Goal: Obtain resource: Obtain resource

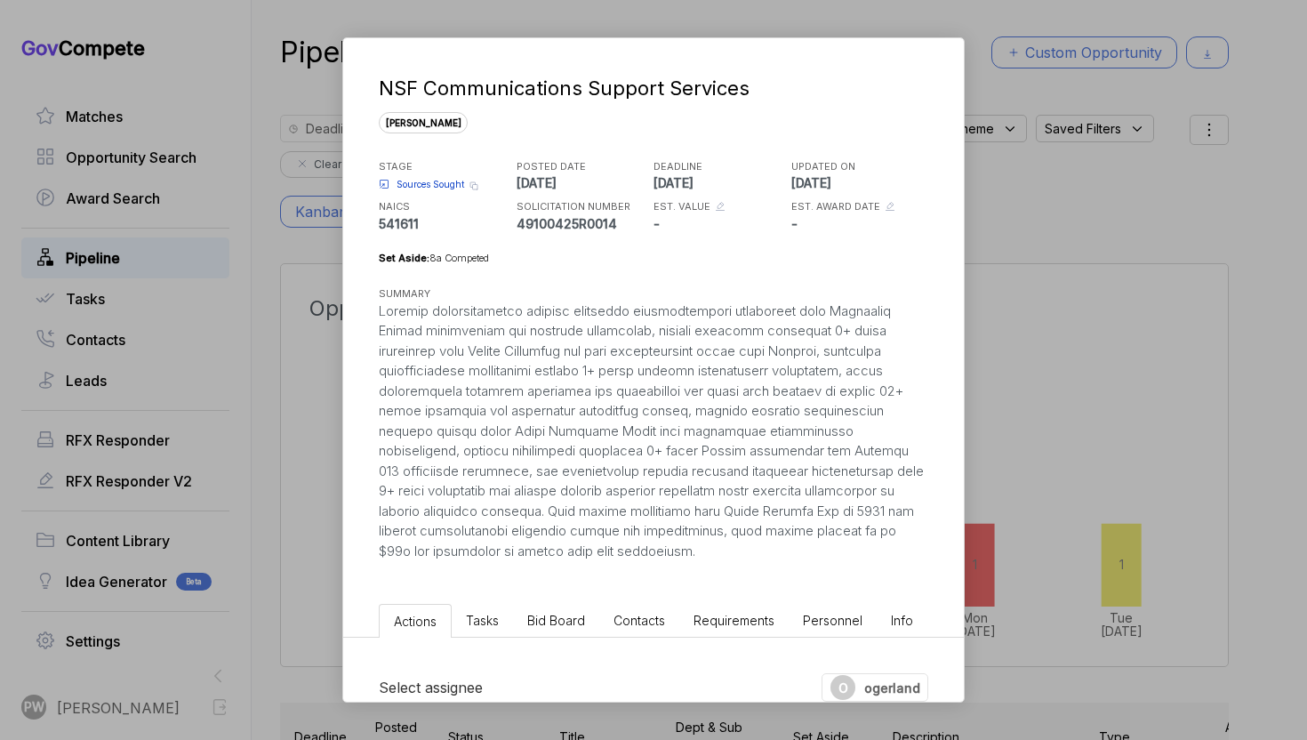
scroll to position [0, 188]
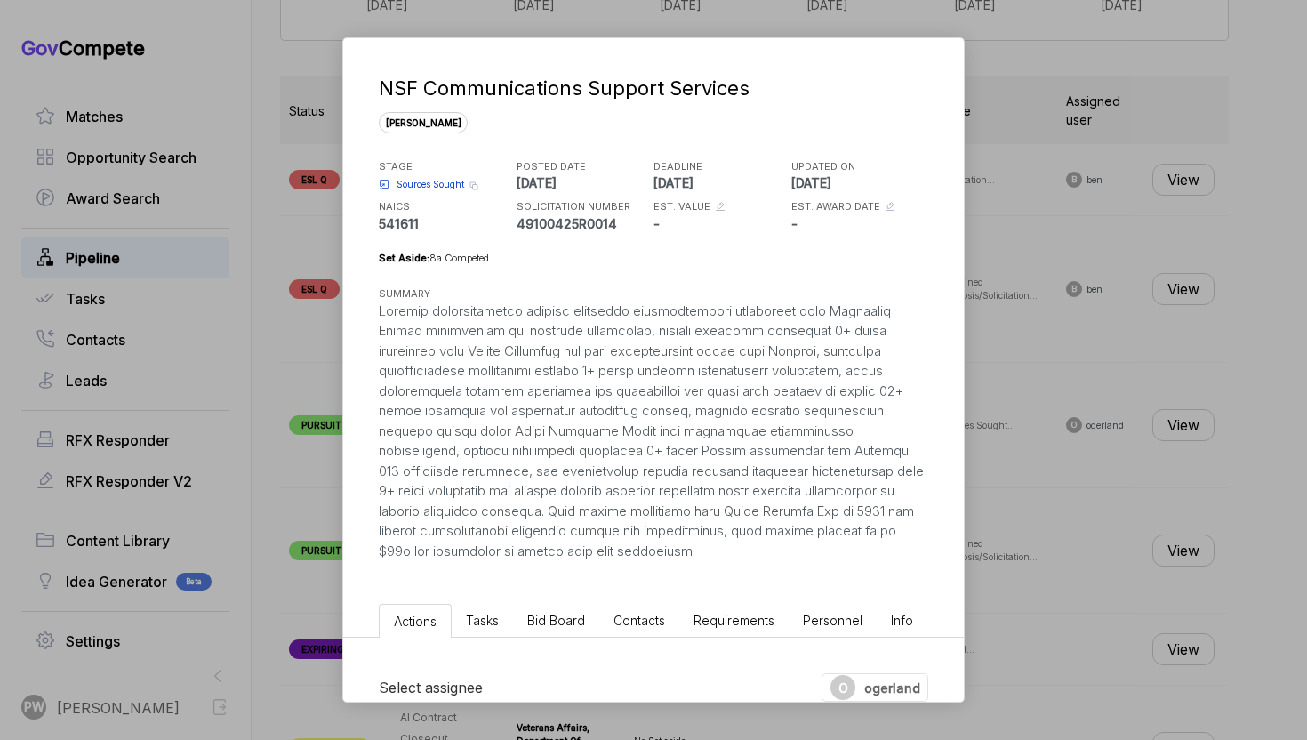
click at [426, 186] on span "Sources Sought" at bounding box center [431, 184] width 68 height 13
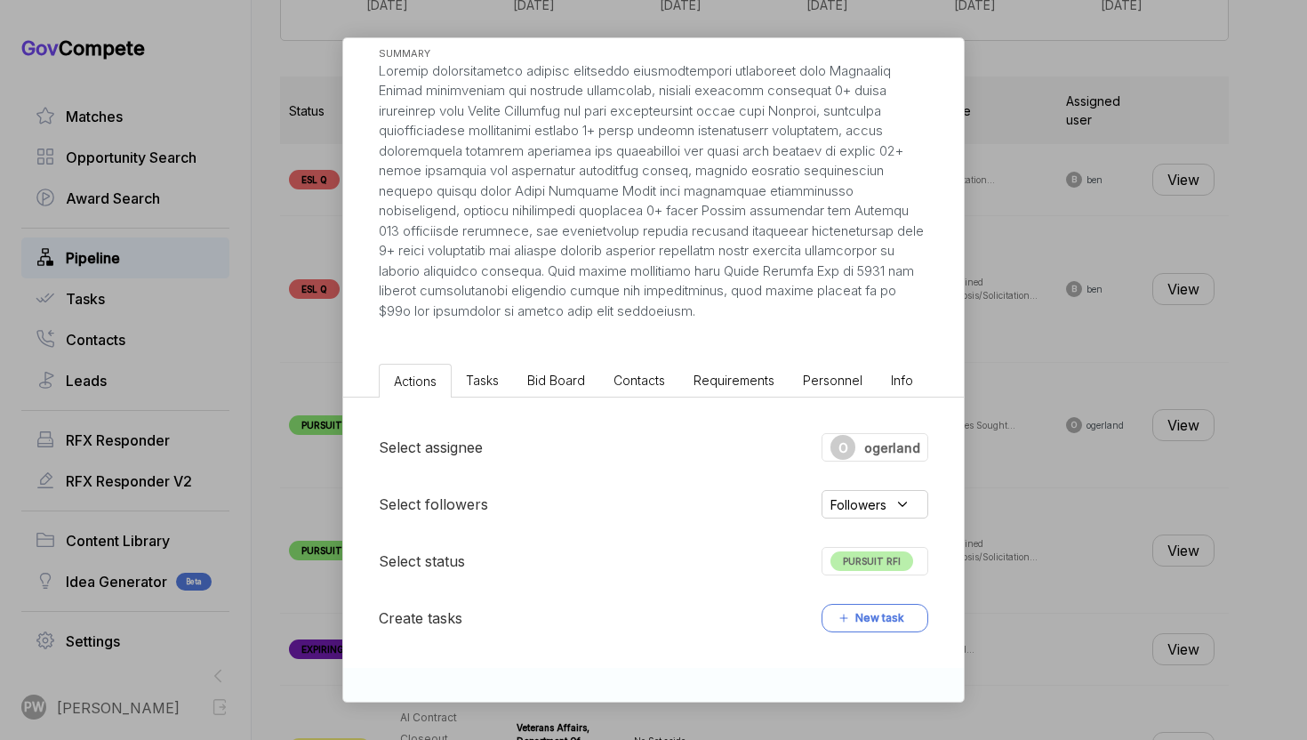
scroll to position [238, 0]
click at [1126, 580] on div "NSF Communications Support Services [PERSON_NAME] STAGE Sources Sought Copy lin…" at bounding box center [653, 370] width 1307 height 740
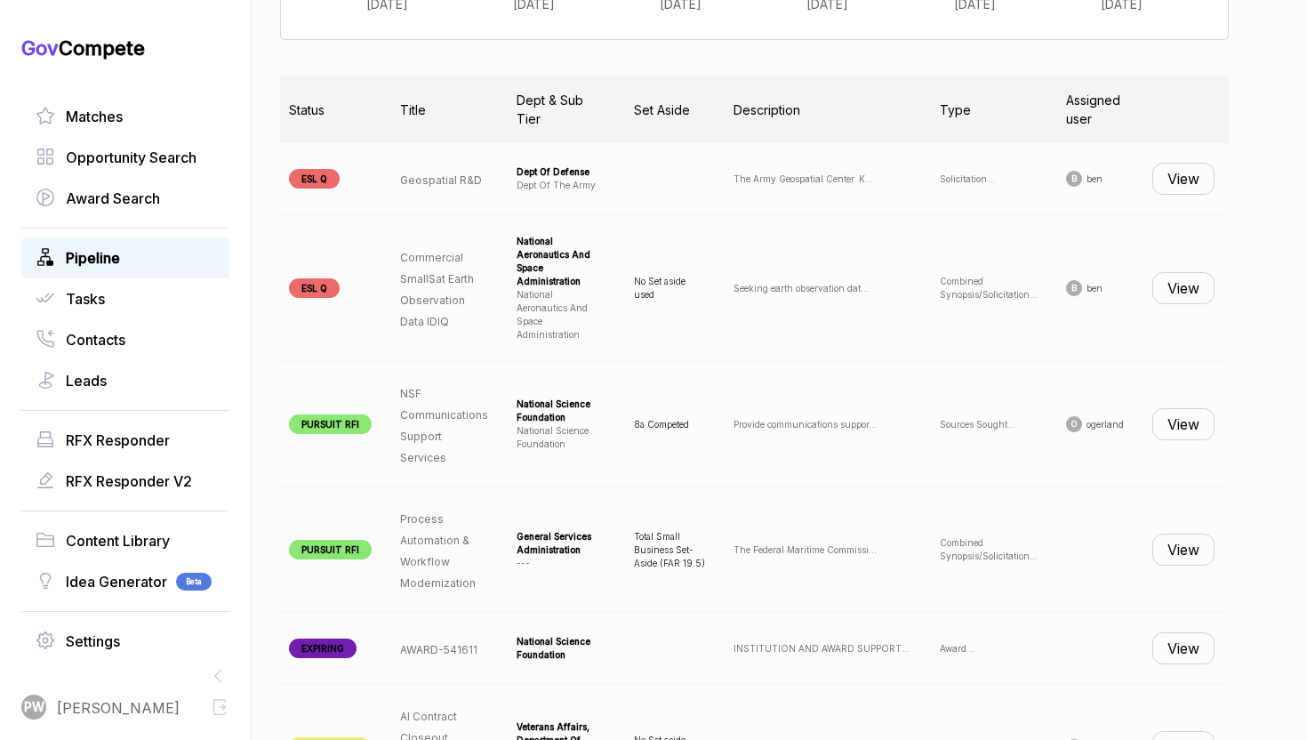
click at [1212, 408] on div "View" at bounding box center [1184, 424] width 62 height 32
click at [1195, 408] on button "View" at bounding box center [1184, 424] width 62 height 32
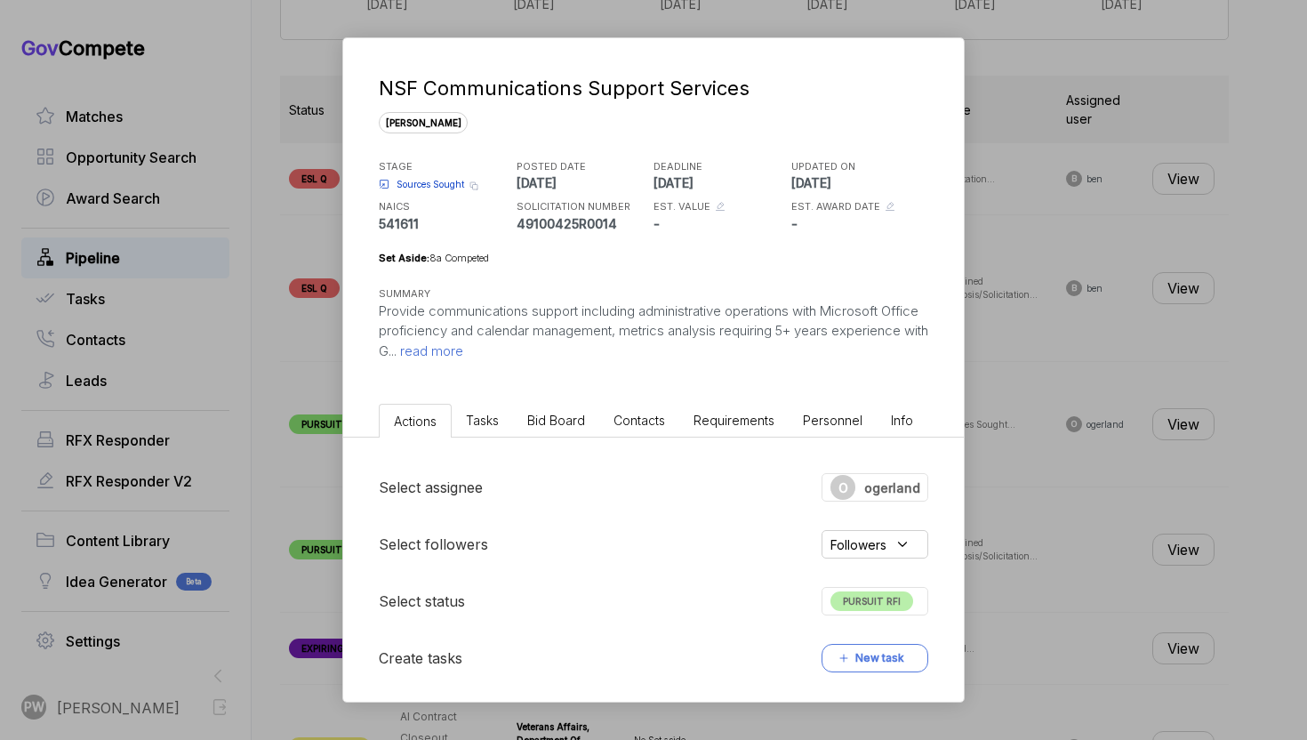
click at [568, 422] on span "Bid Board" at bounding box center [556, 420] width 58 height 15
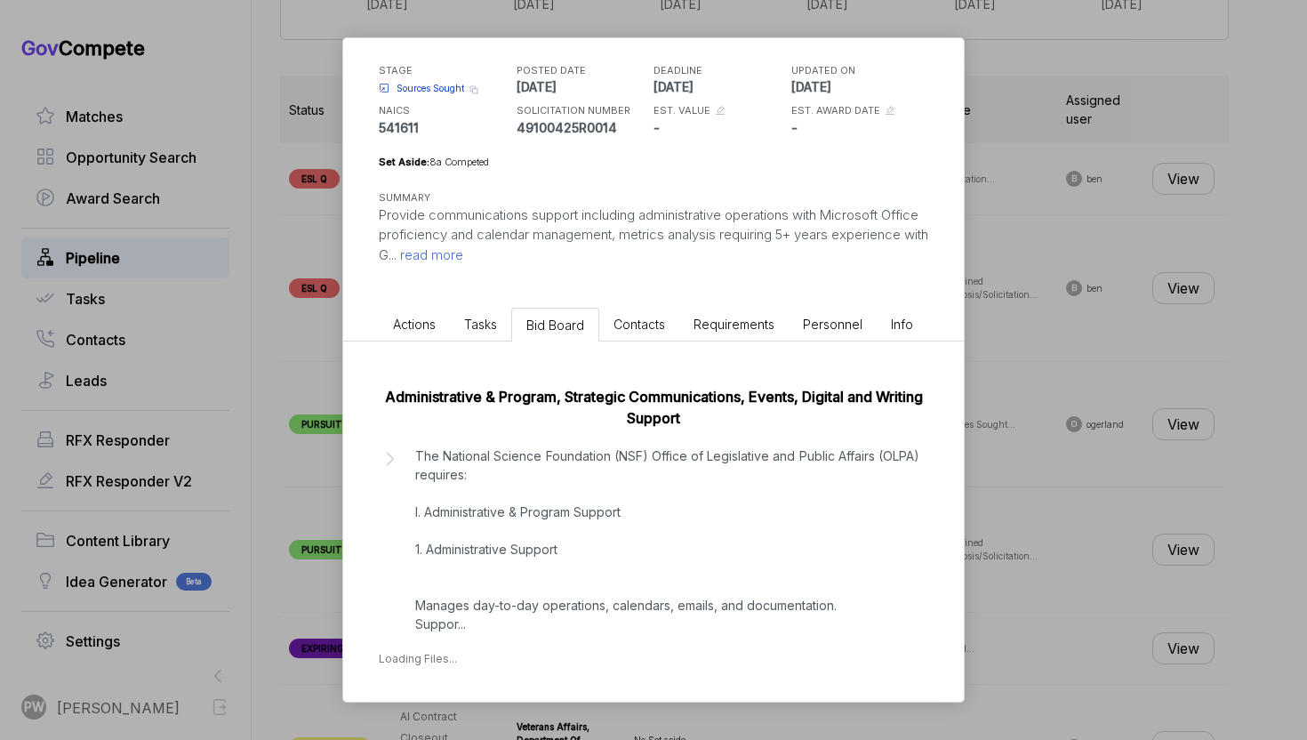
click at [521, 504] on p "The National Science Foundation (NSF) Office of Legislative and Public Affairs …" at bounding box center [667, 539] width 504 height 187
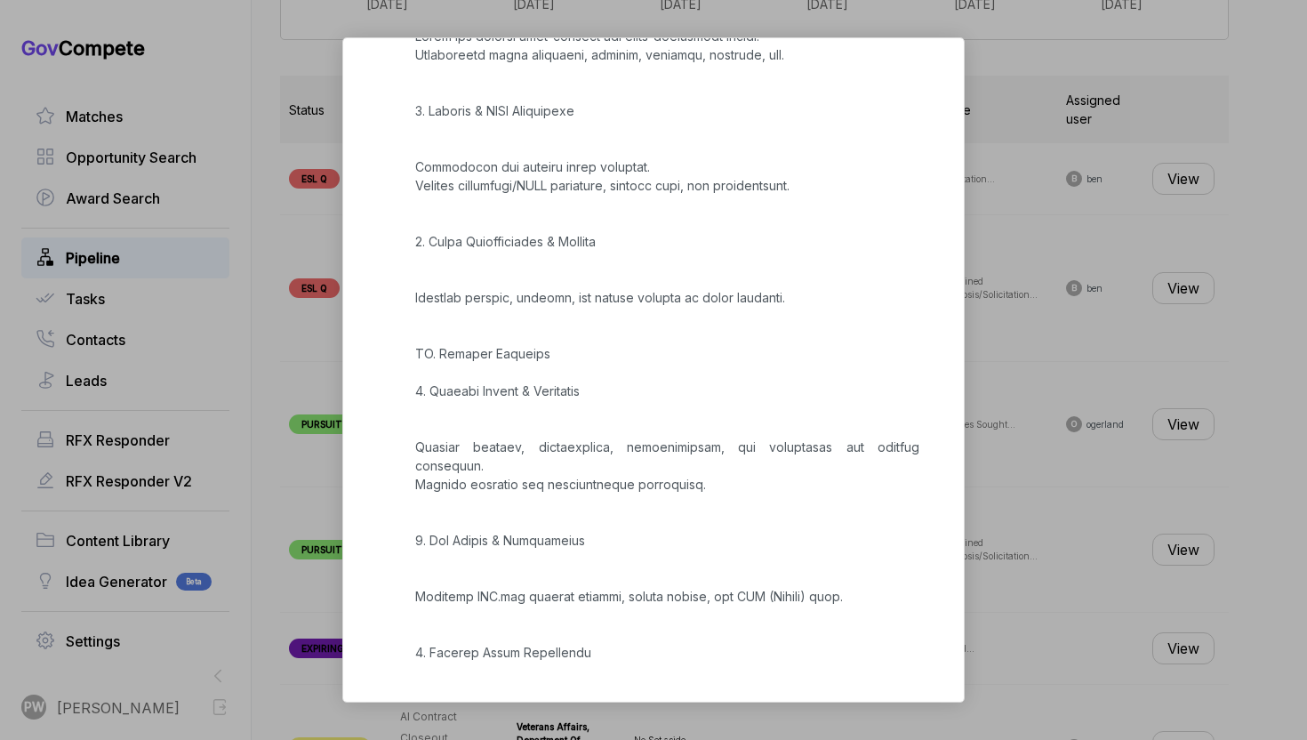
scroll to position [2171, 0]
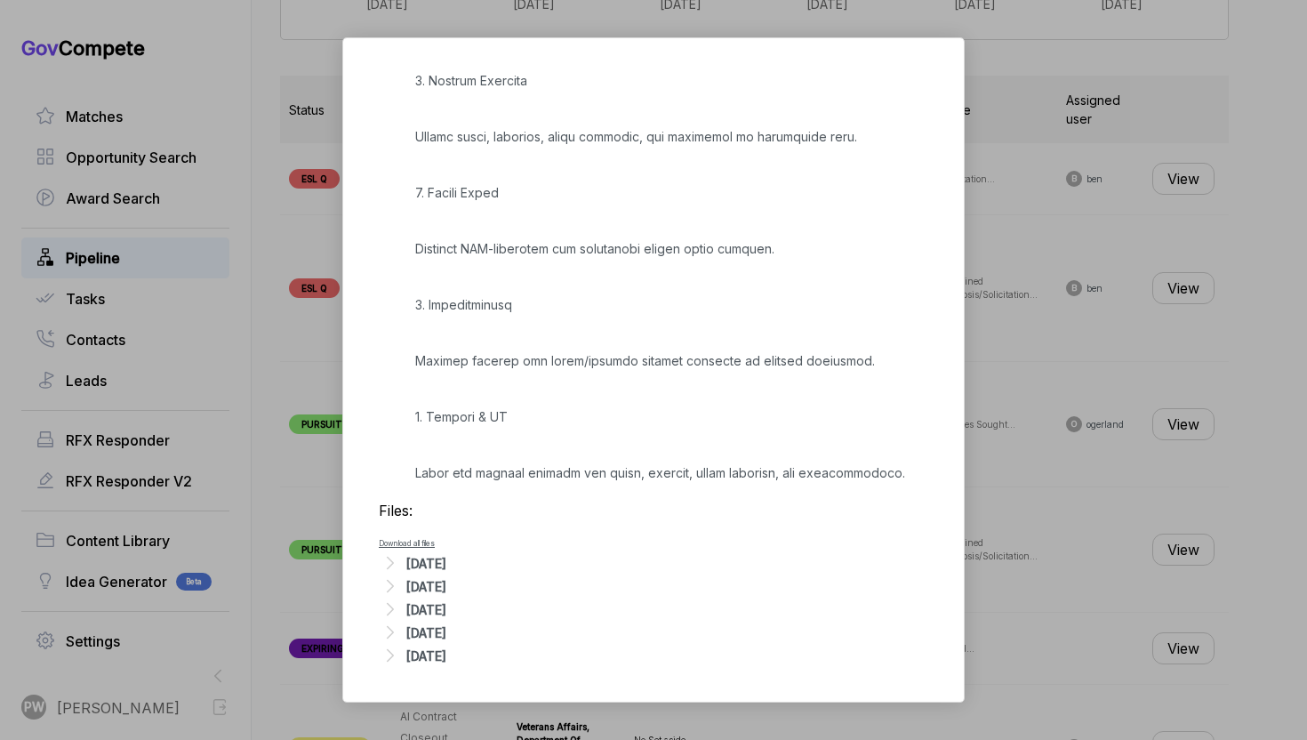
click at [435, 569] on div "[DATE]" at bounding box center [426, 563] width 40 height 19
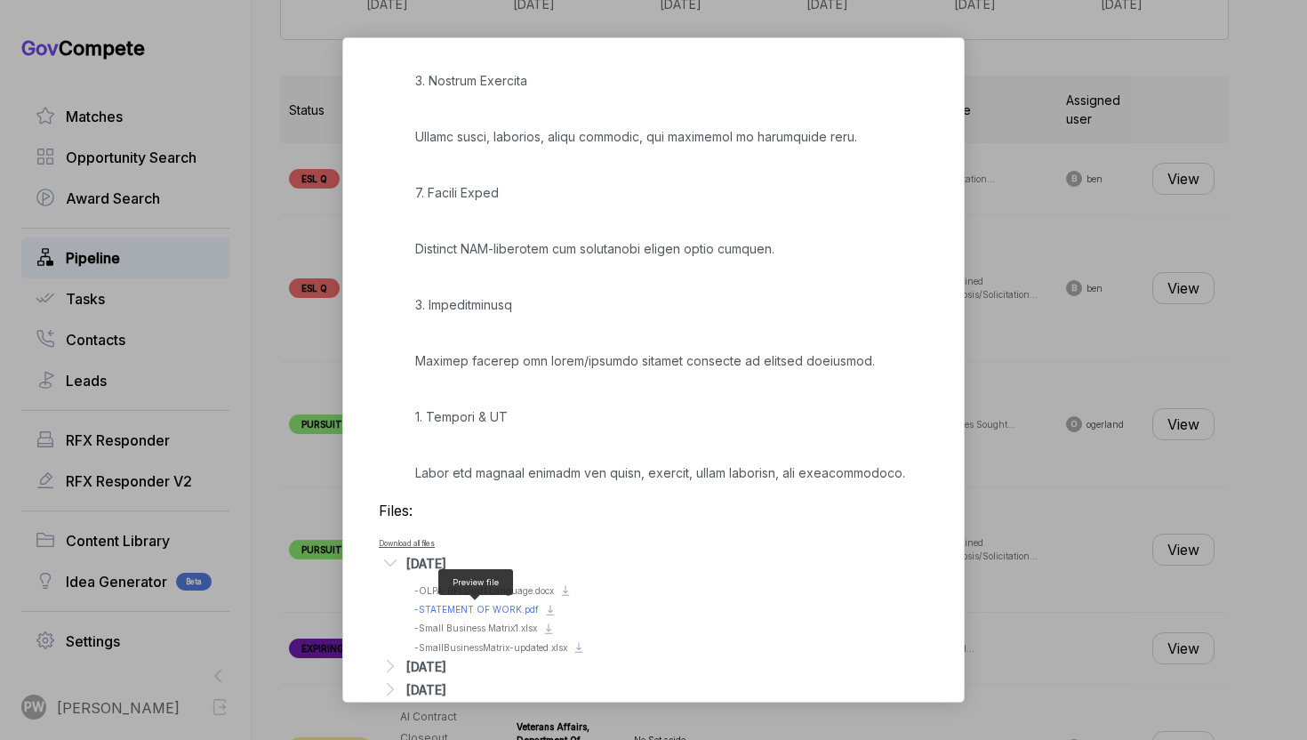
click at [450, 609] on span "- STATEMENT OF WORK.pdf" at bounding box center [476, 609] width 125 height 11
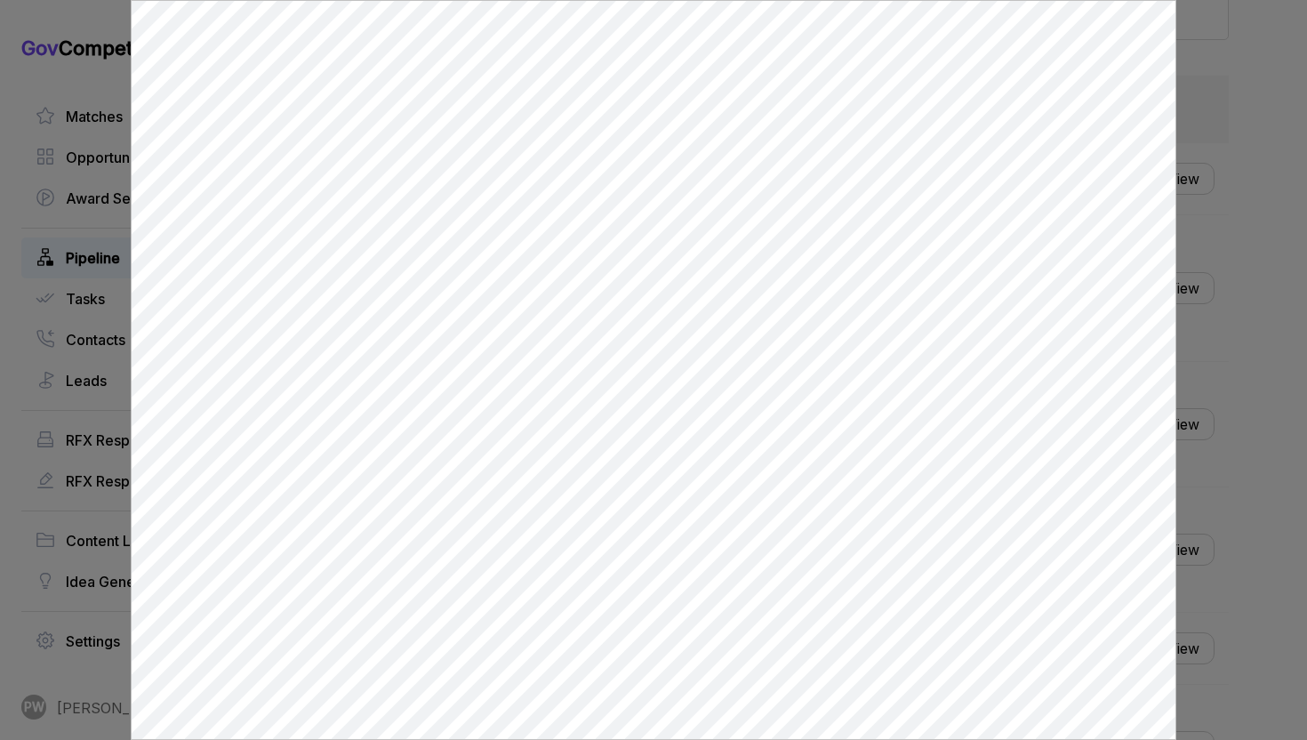
scroll to position [0, 0]
click at [1307, 482] on div at bounding box center [653, 370] width 1307 height 740
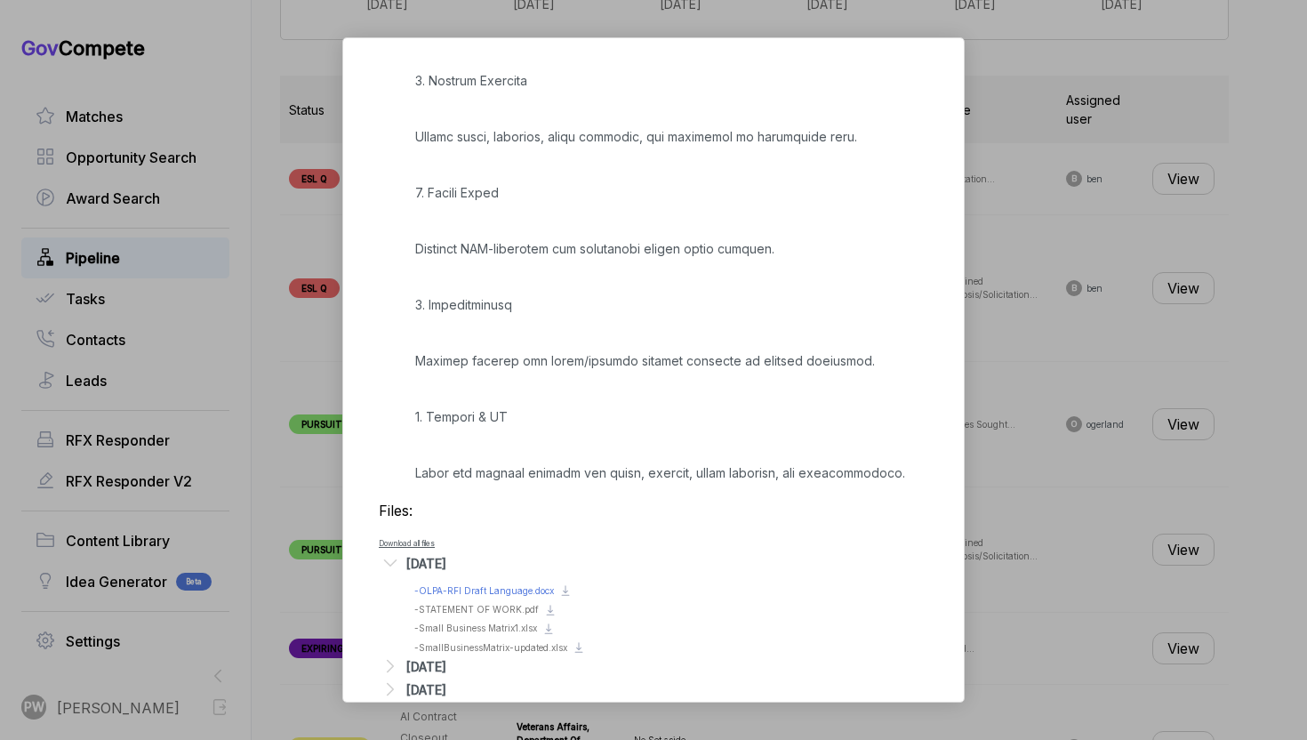
click at [462, 584] on div "Preview file - OLPA-RFI Draft Language.docx" at bounding box center [484, 590] width 140 height 13
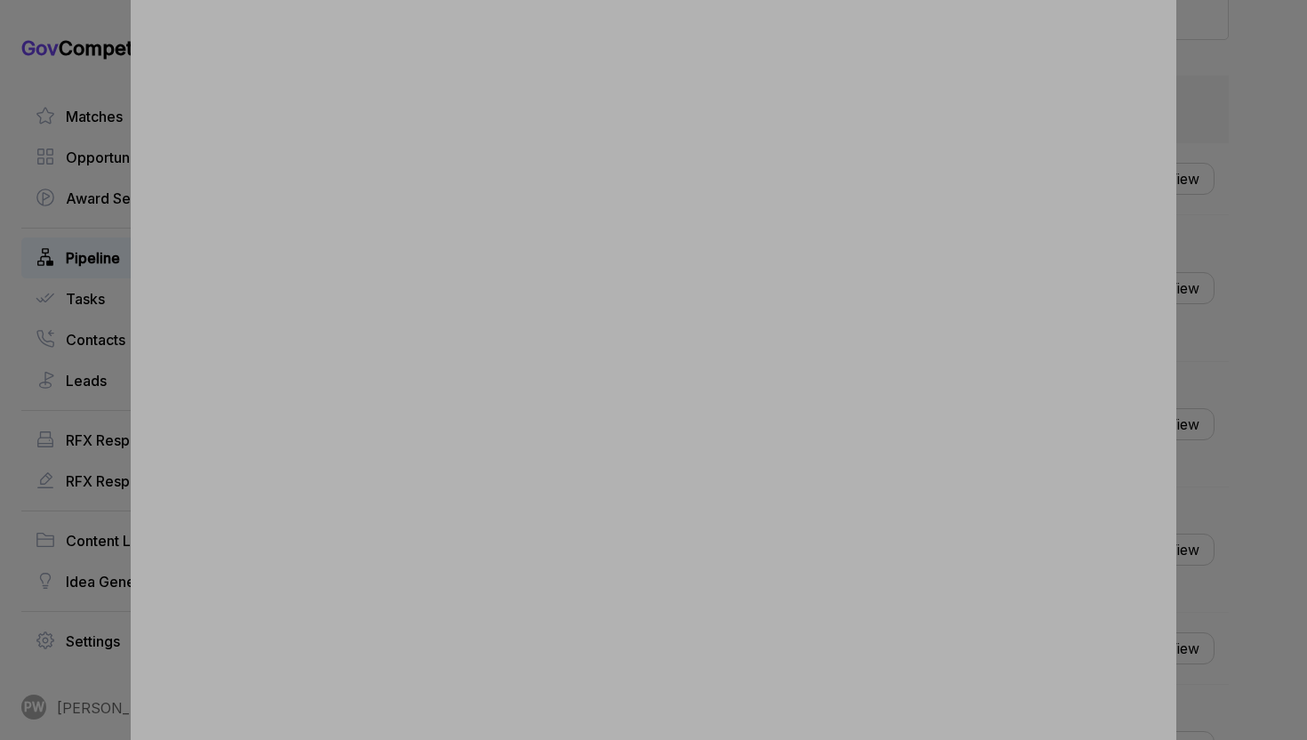
click at [1277, 446] on div at bounding box center [653, 370] width 1307 height 740
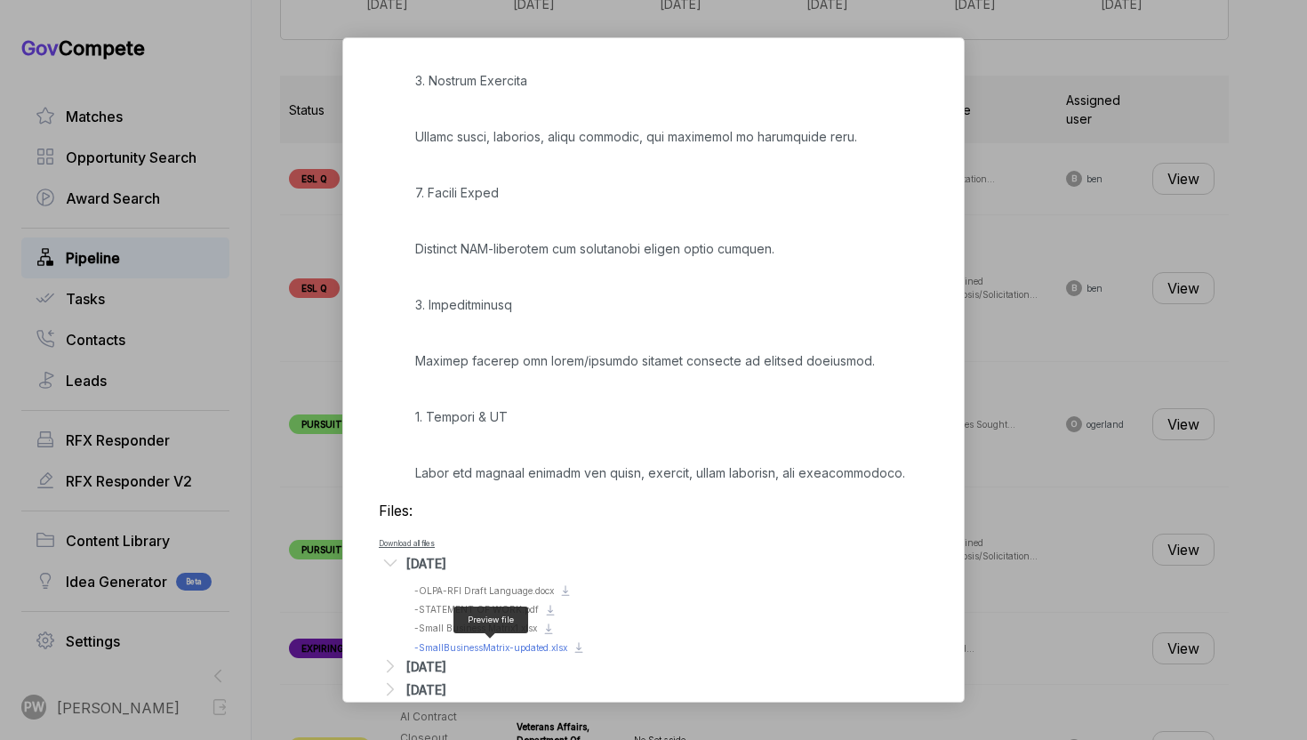
click at [471, 647] on span "- SmallBusinessMatrix-updated.xlsx" at bounding box center [490, 647] width 153 height 11
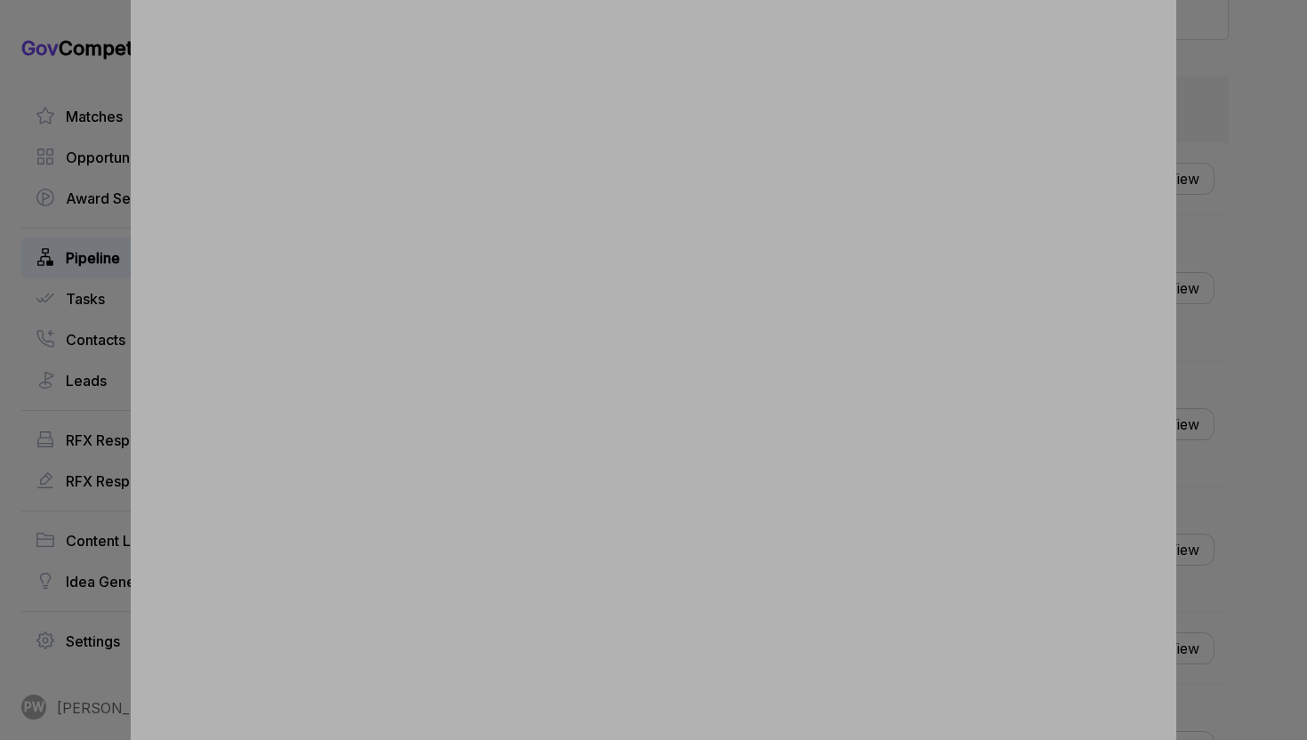
click at [1226, 411] on div at bounding box center [653, 370] width 1307 height 740
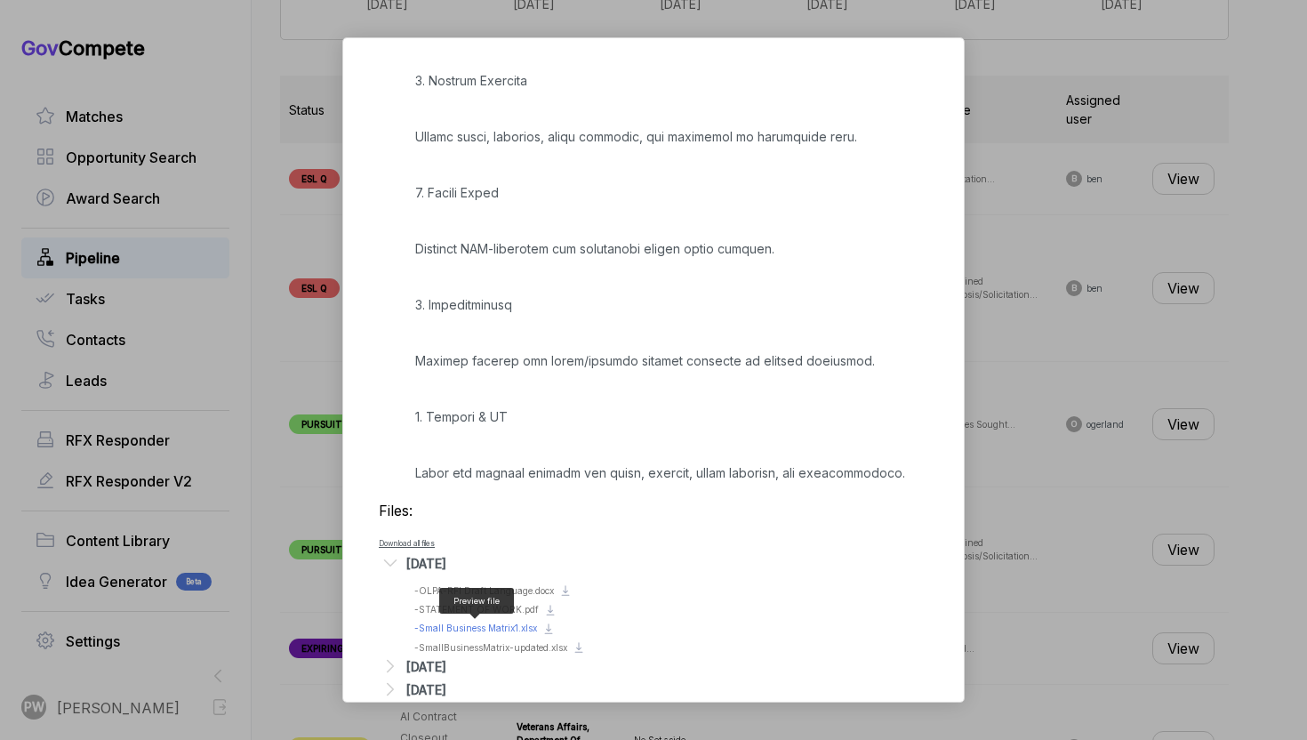
click at [458, 630] on span "- Small Business Matrix1.xlsx" at bounding box center [475, 628] width 123 height 11
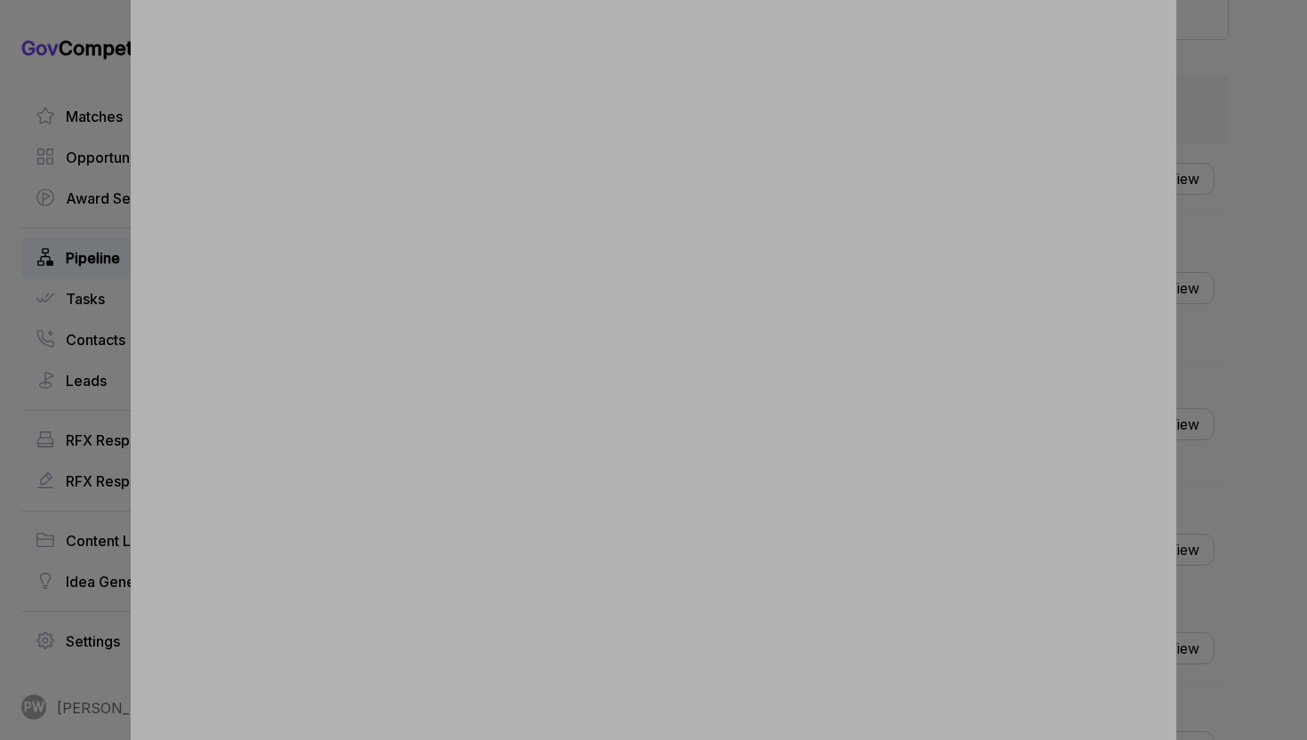
click at [1307, 297] on div at bounding box center [653, 370] width 1307 height 740
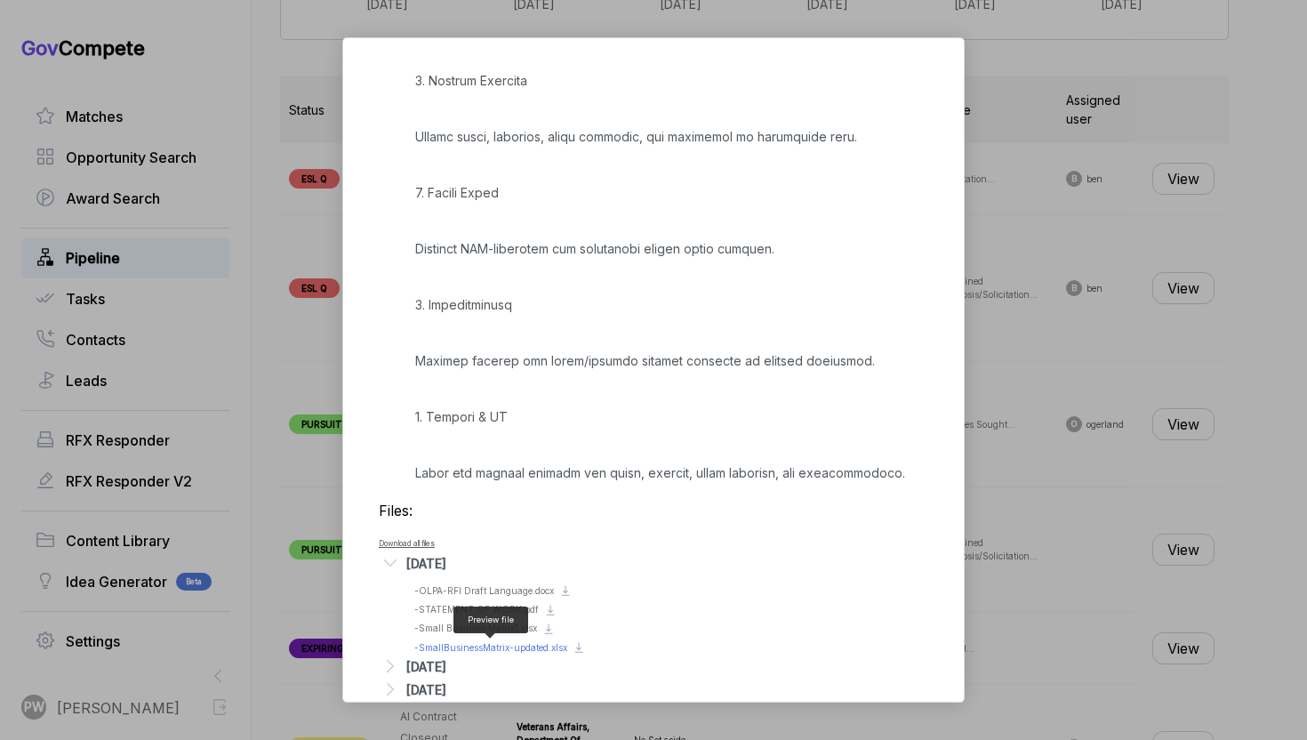
click at [484, 650] on span "- SmallBusinessMatrix-updated.xlsx" at bounding box center [490, 647] width 153 height 11
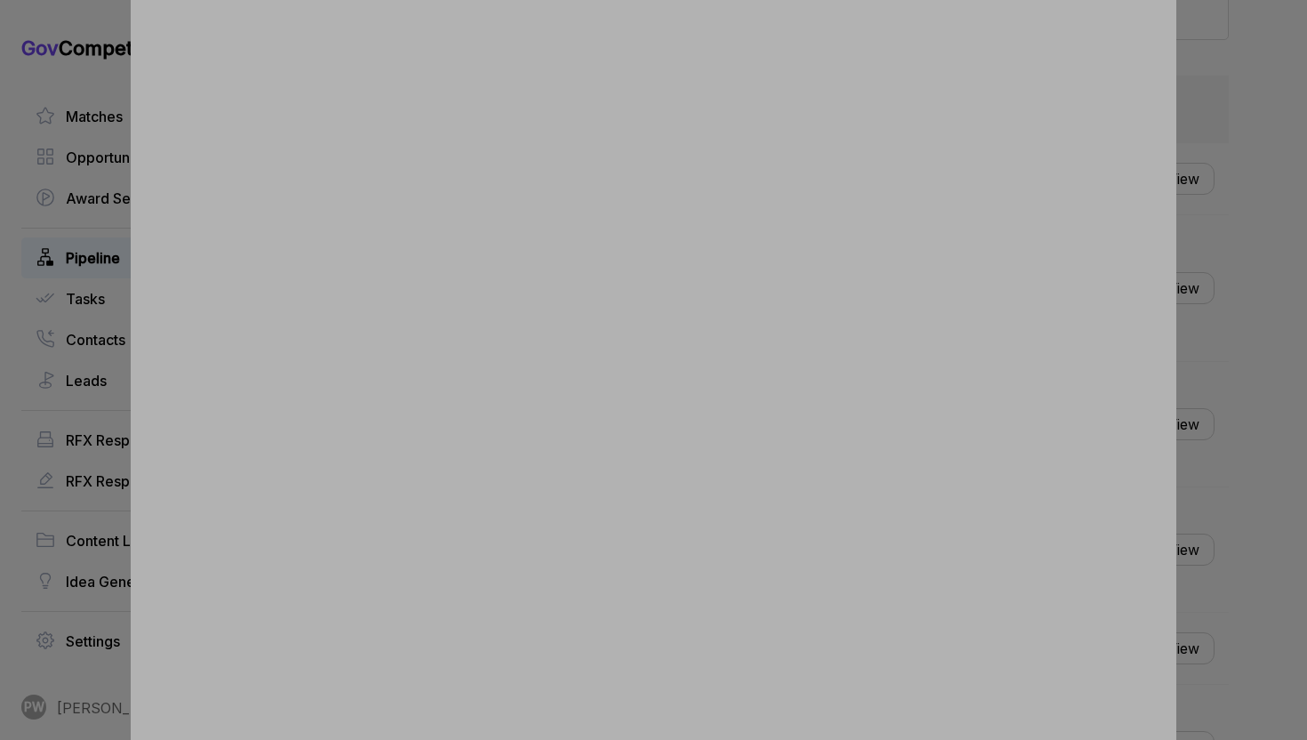
click at [1303, 557] on div at bounding box center [653, 370] width 1307 height 740
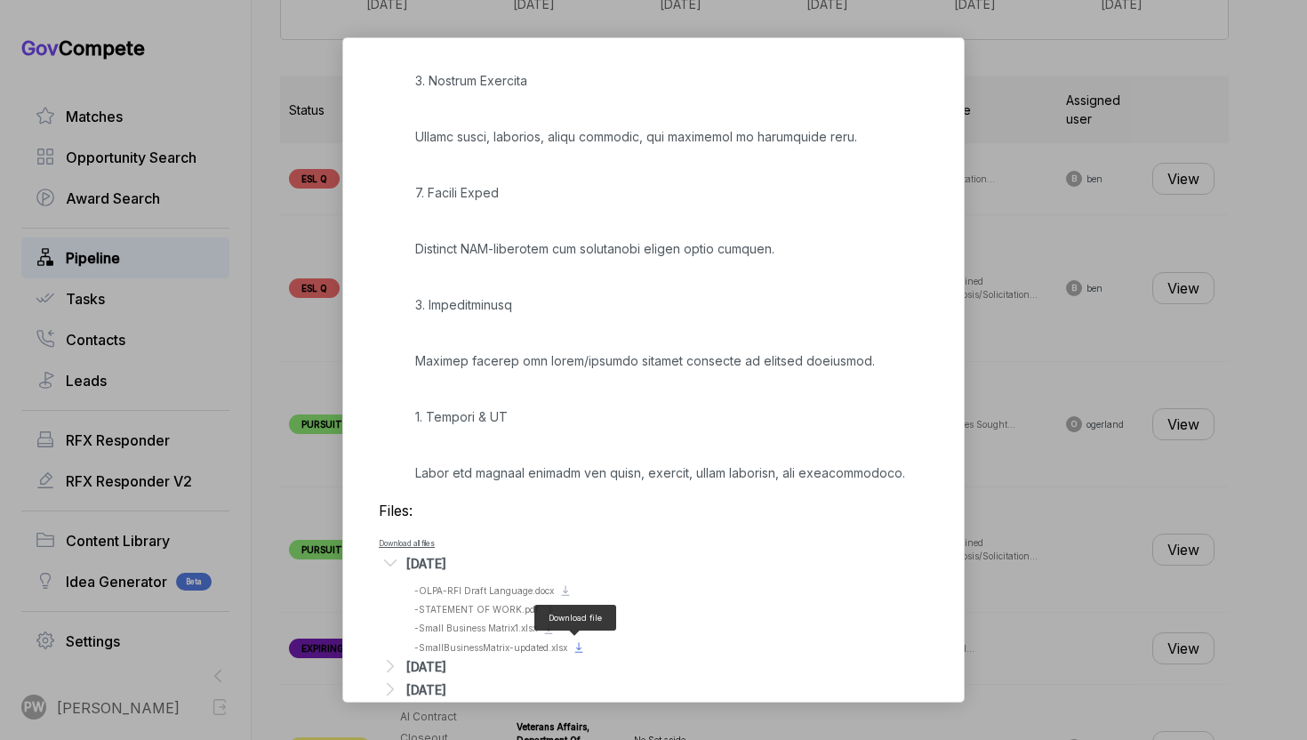
click at [578, 649] on icon at bounding box center [579, 647] width 14 height 14
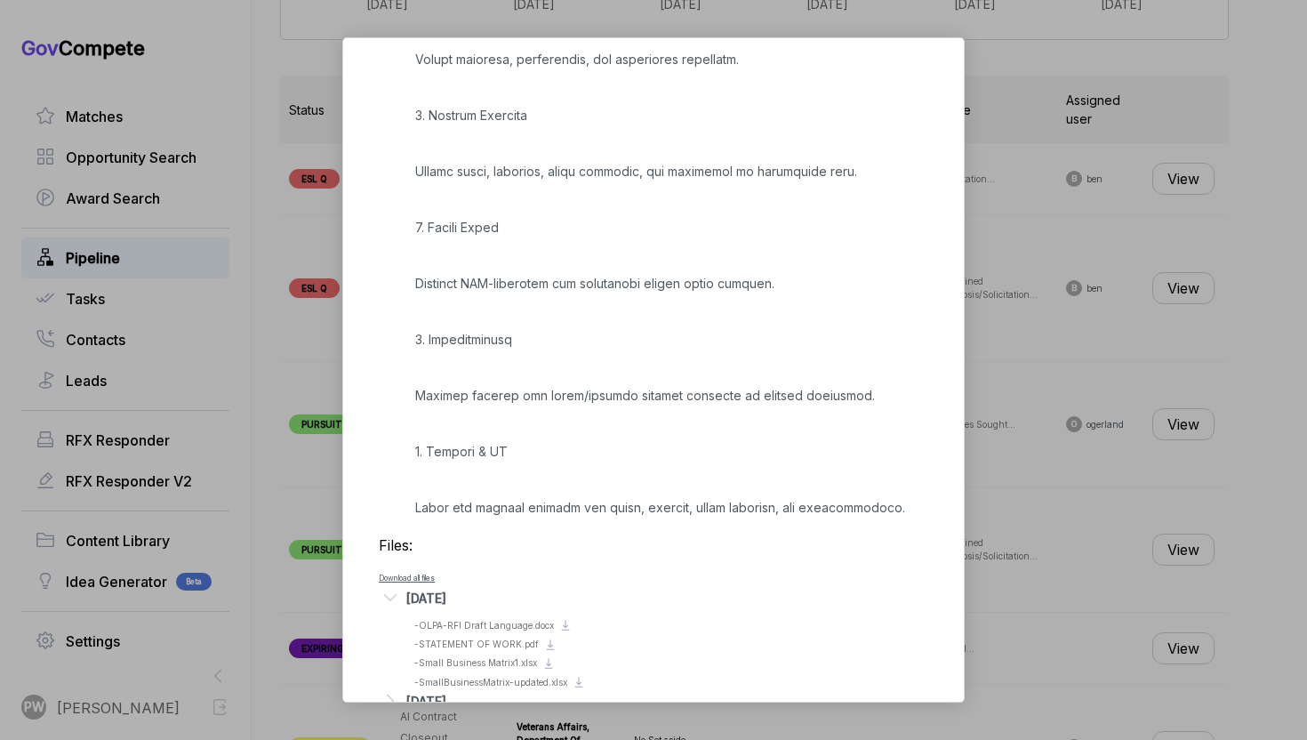
scroll to position [2251, 0]
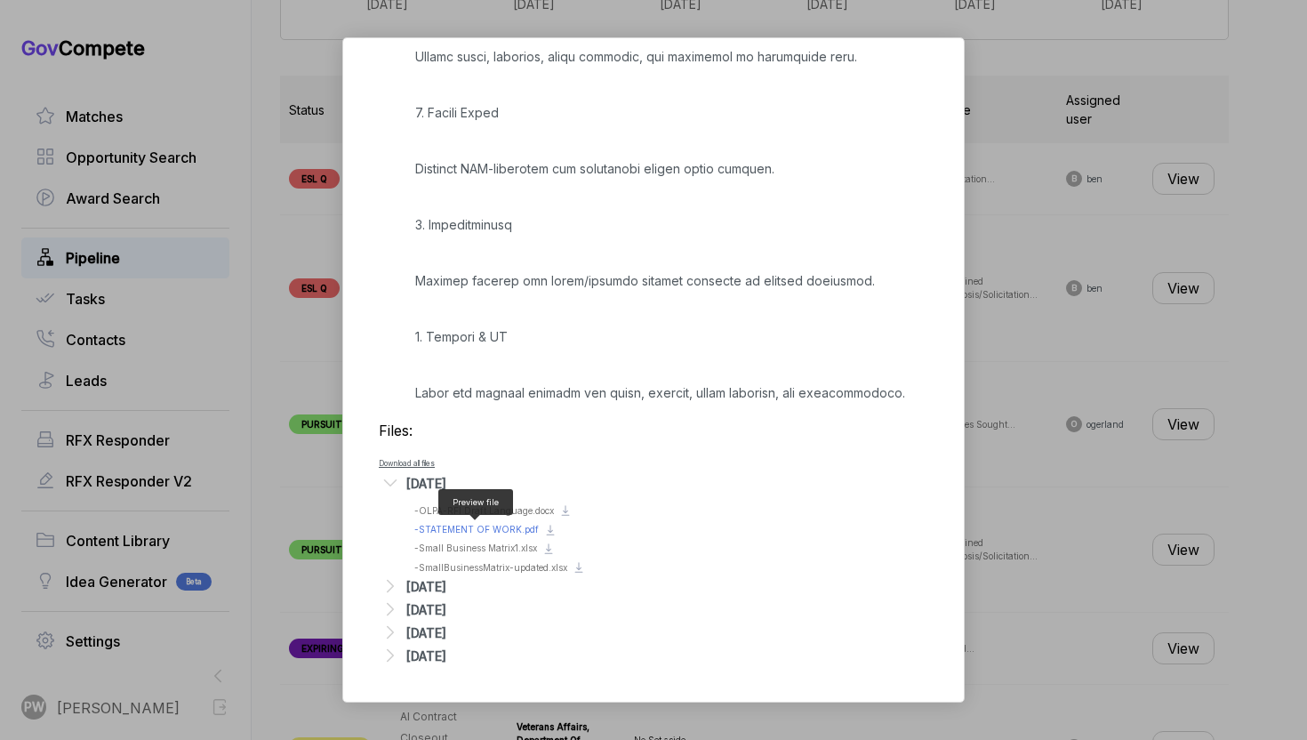
click at [469, 528] on span "- STATEMENT OF WORK.pdf" at bounding box center [476, 529] width 125 height 11
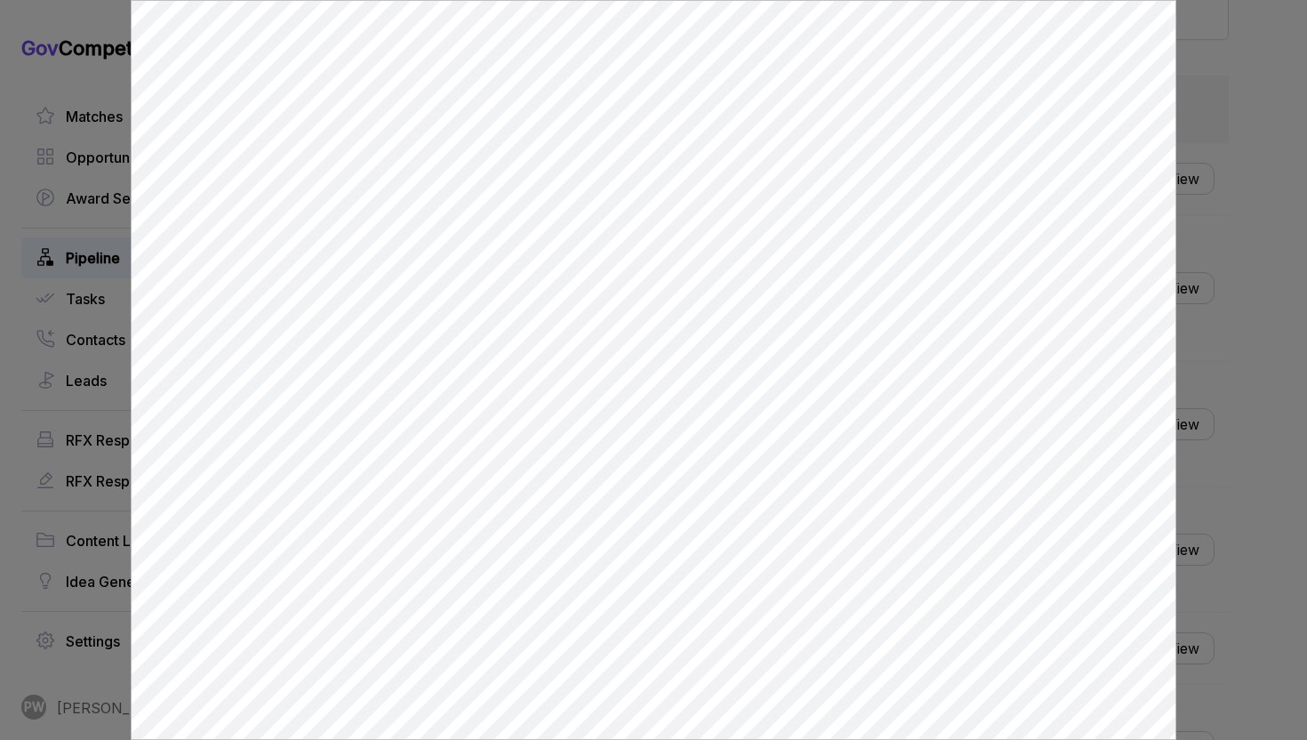
scroll to position [0, 0]
click at [1271, 349] on div at bounding box center [653, 370] width 1307 height 740
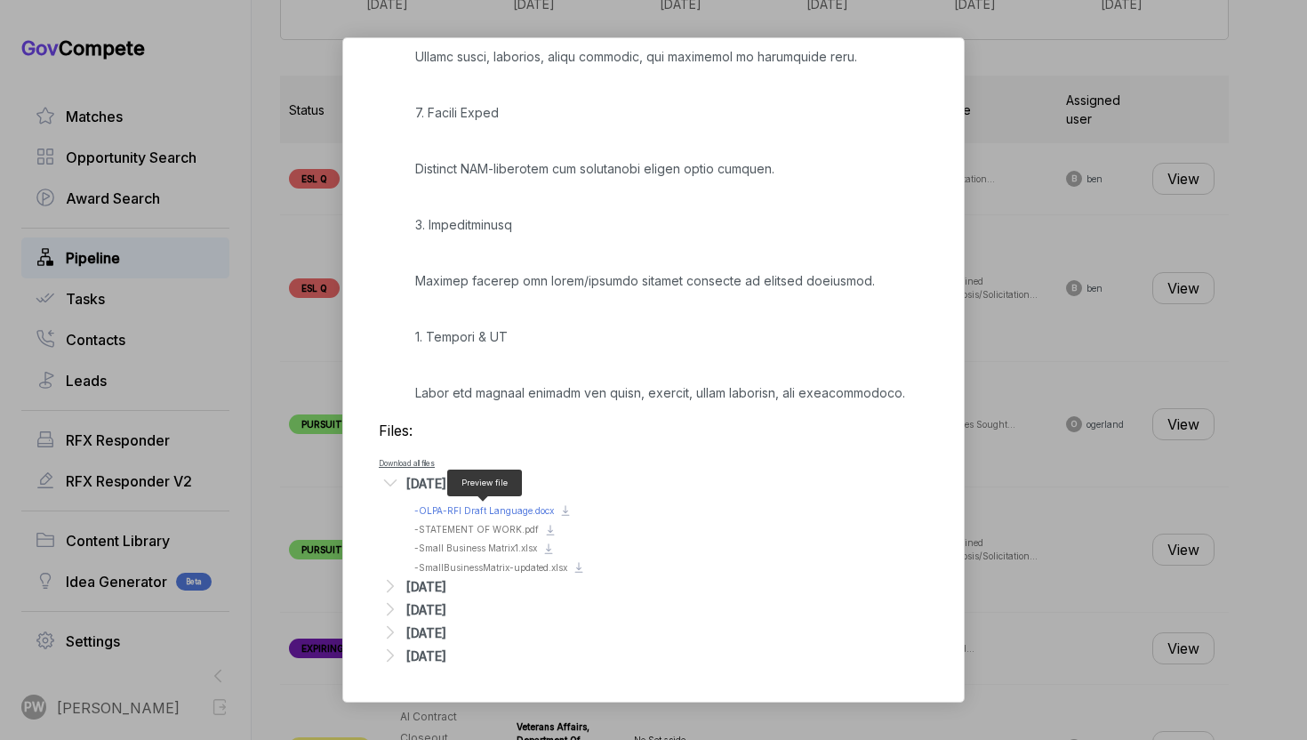
click at [500, 513] on span "- OLPA-RFI Draft Language.docx" at bounding box center [484, 510] width 140 height 11
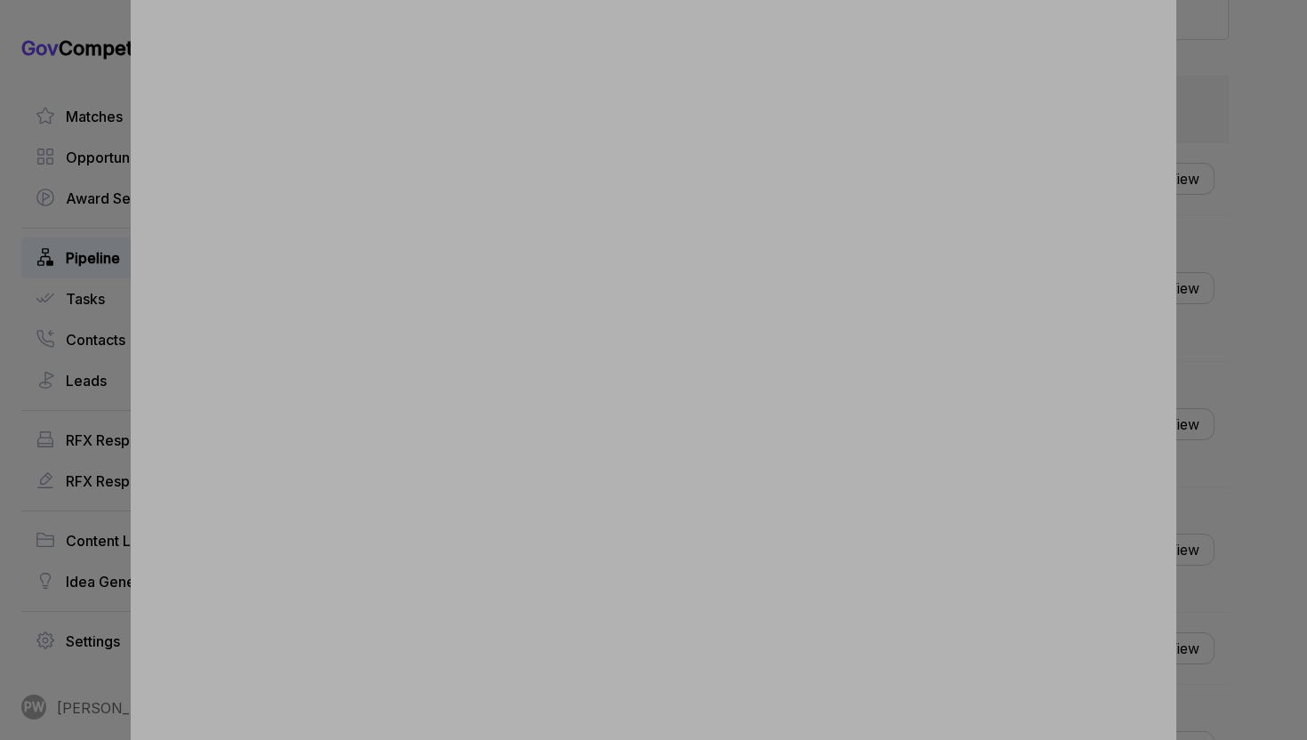
click at [1264, 237] on div at bounding box center [653, 370] width 1307 height 740
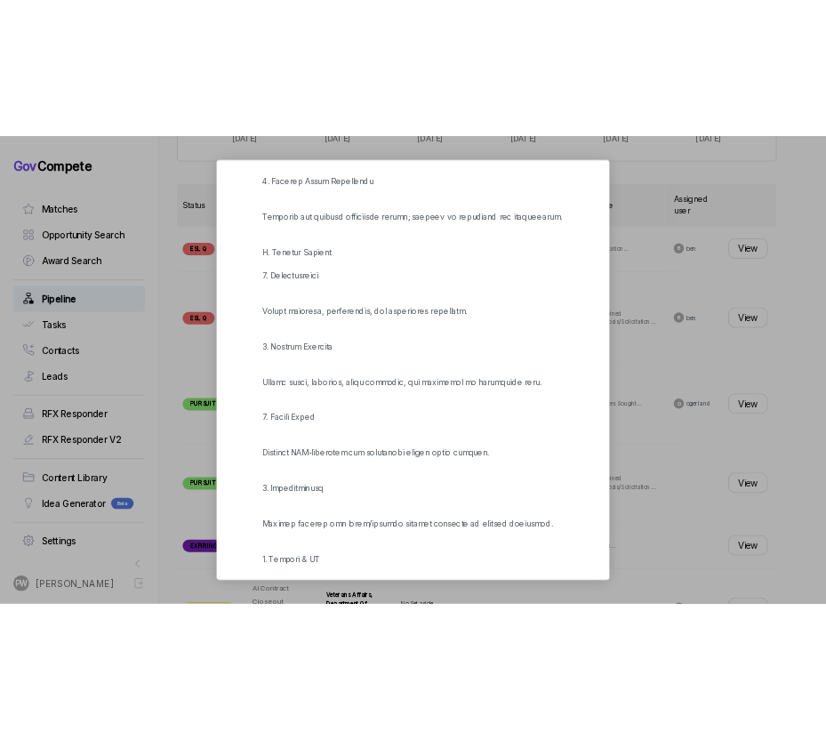
scroll to position [2251, 0]
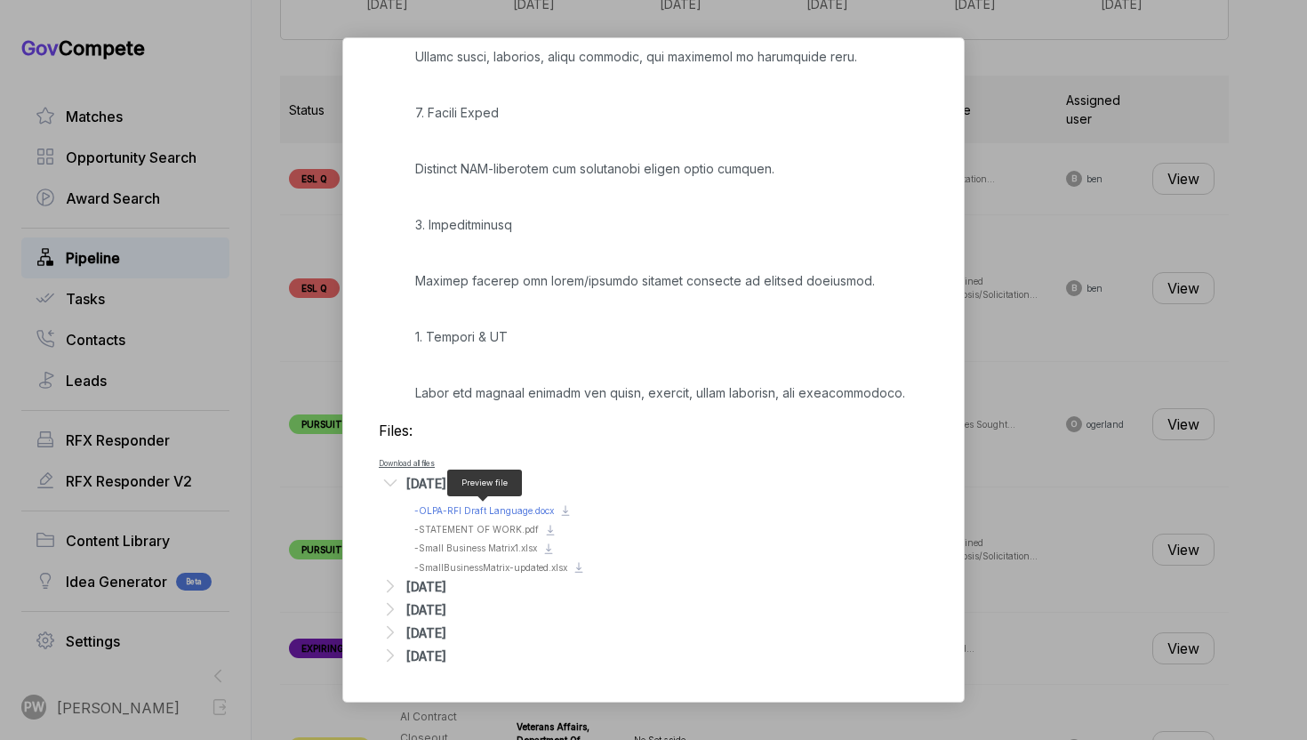
click at [483, 508] on span "- OLPA-RFI Draft Language.docx" at bounding box center [484, 510] width 140 height 11
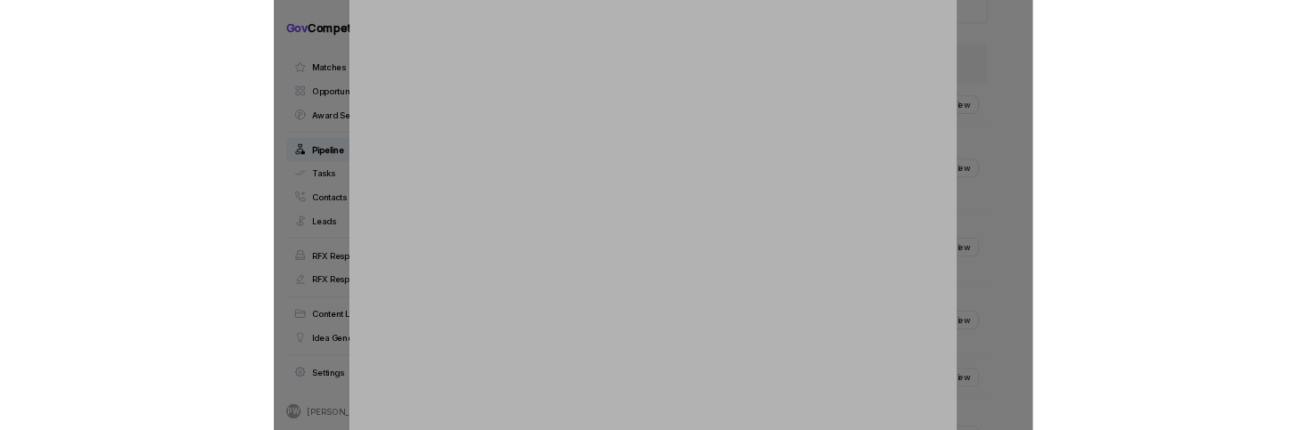
scroll to position [663, 0]
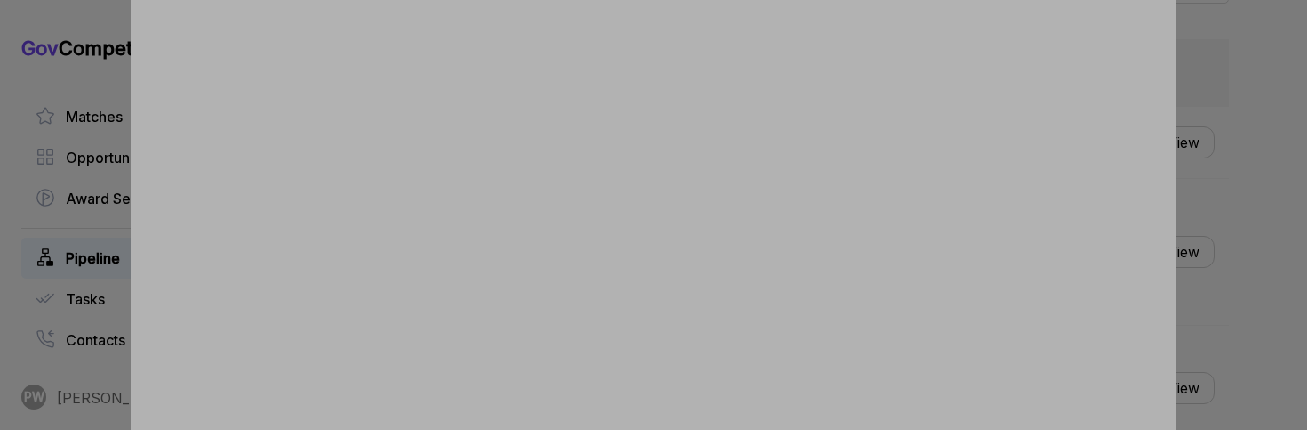
click at [1293, 122] on div at bounding box center [653, 215] width 1307 height 430
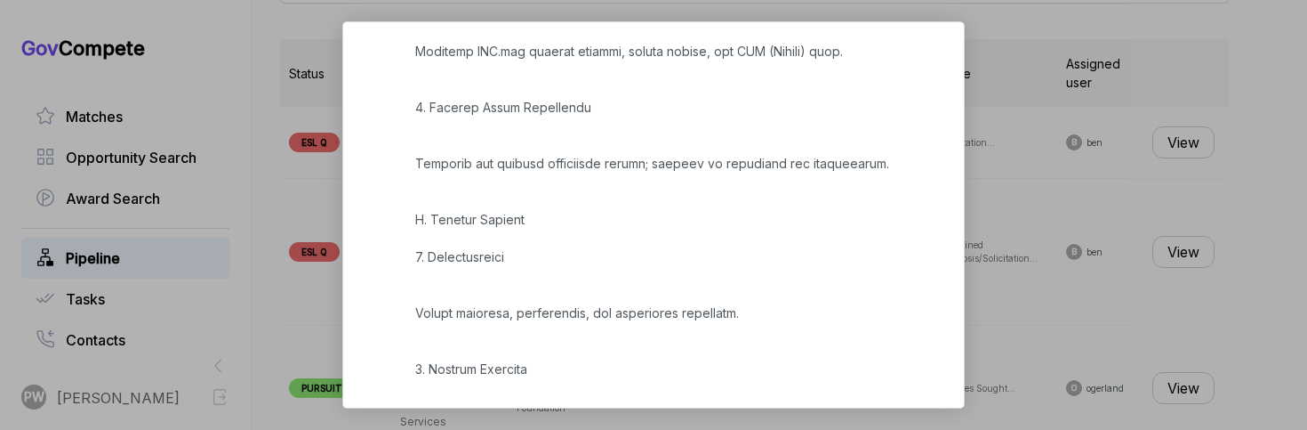
scroll to position [2530, 0]
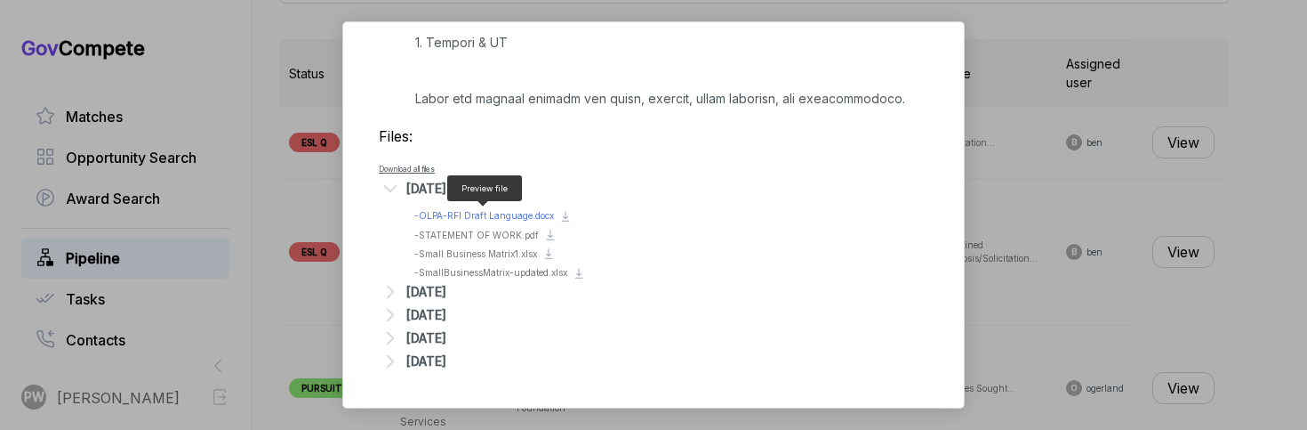
click at [469, 219] on span "- OLPA-RFI Draft Language.docx" at bounding box center [484, 215] width 140 height 11
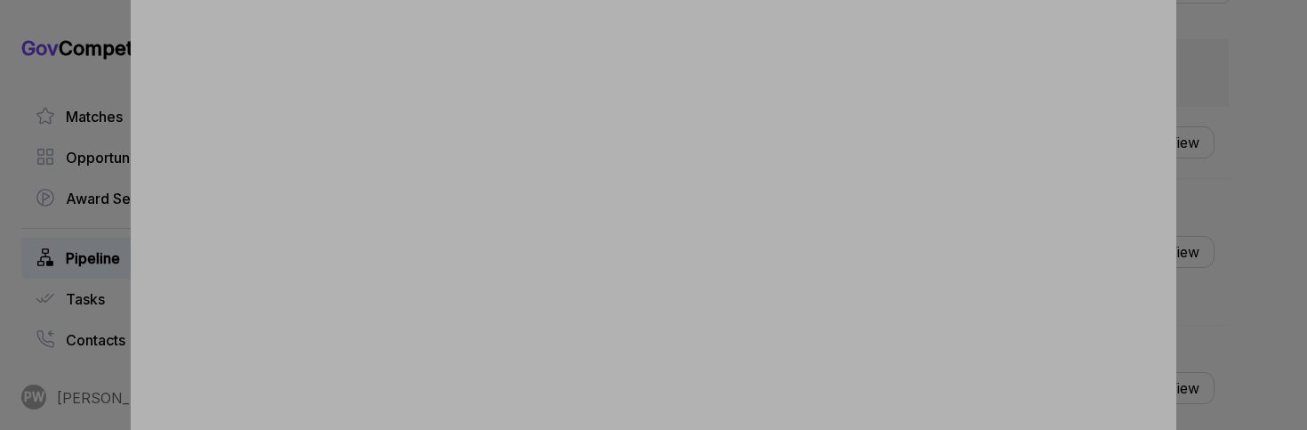
click at [1255, 305] on div at bounding box center [653, 215] width 1307 height 430
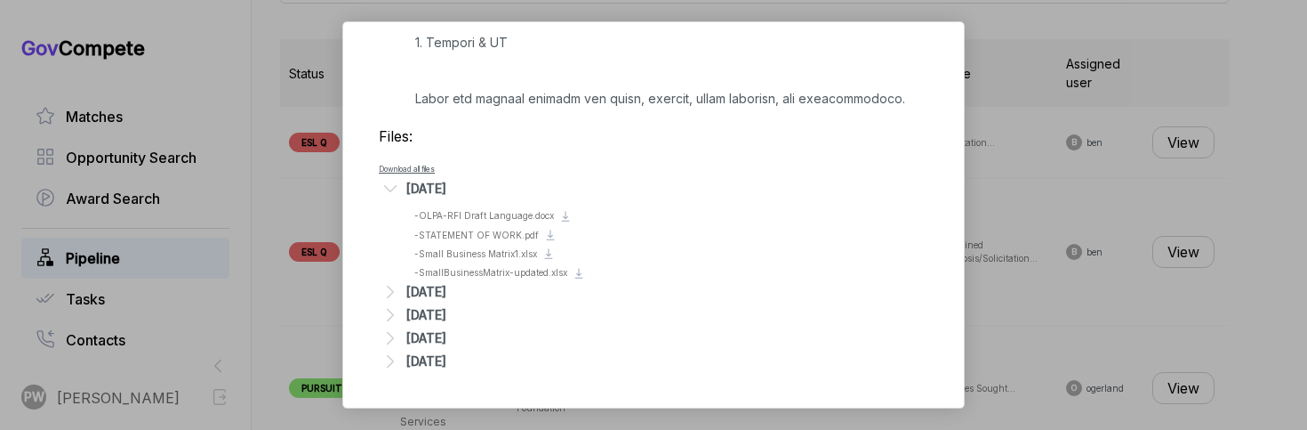
scroll to position [2476, 0]
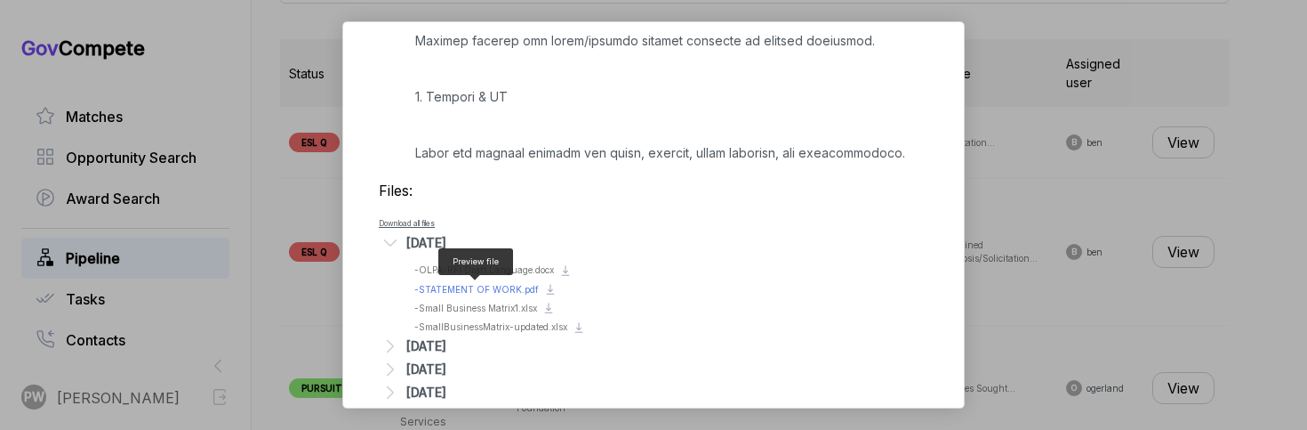
click at [468, 289] on span "- STATEMENT OF WORK.pdf" at bounding box center [476, 289] width 125 height 11
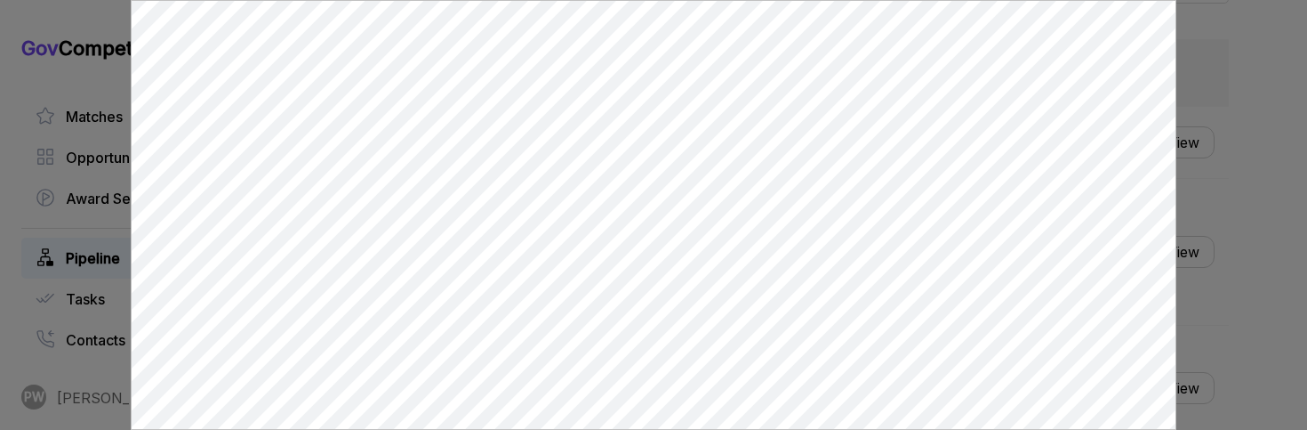
scroll to position [0, 0]
